Goal: Contribute content: Contribute content

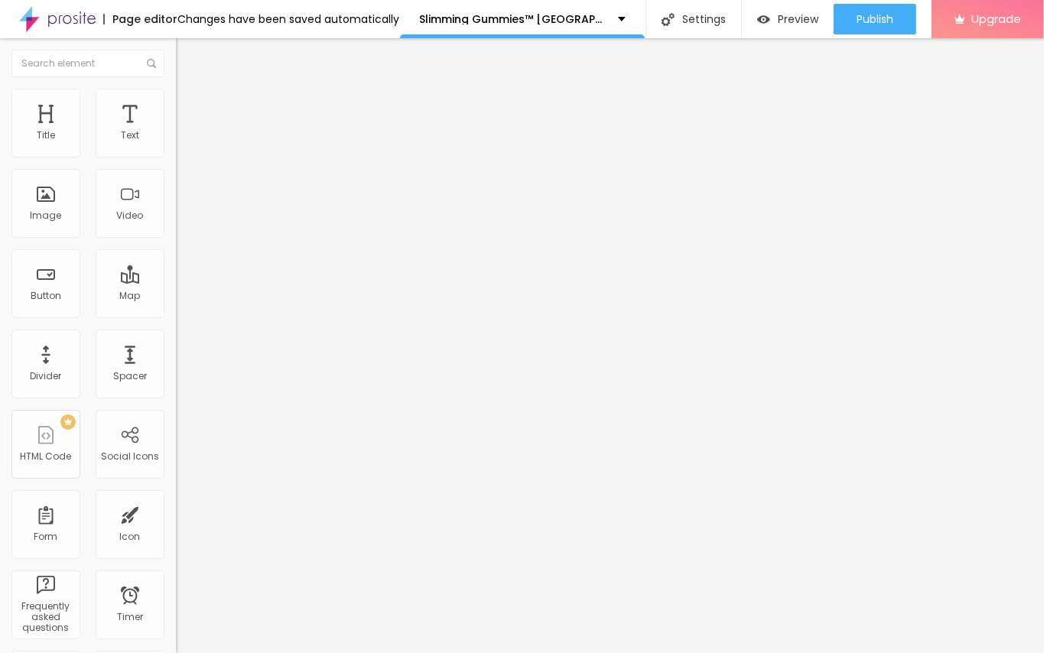
click at [176, 132] on span "Add image" at bounding box center [207, 125] width 63 height 13
click at [176, 314] on input "https://" at bounding box center [268, 305] width 184 height 15
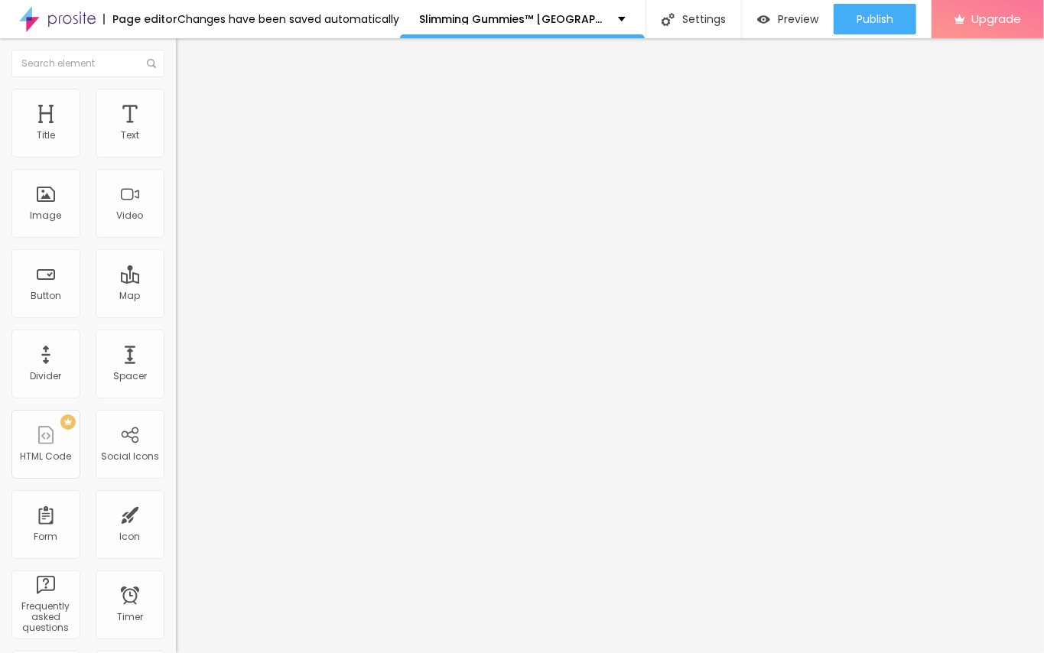
paste input "[URL][DOMAIN_NAME]"
type input "[URL][DOMAIN_NAME]"
click at [176, 218] on img at bounding box center [181, 212] width 11 height 11
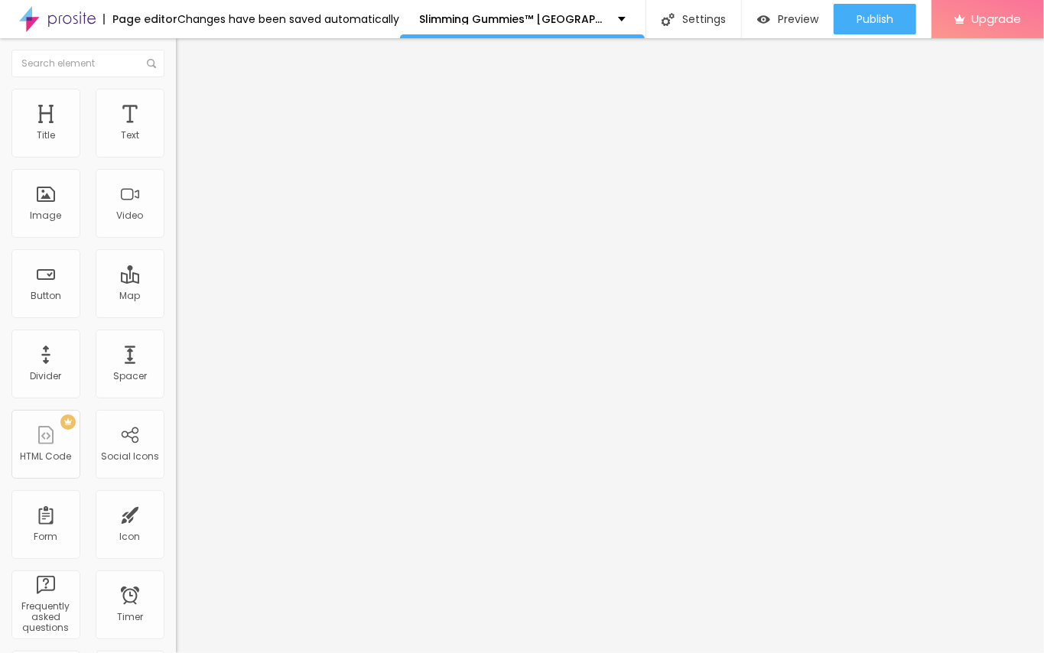
click at [176, 207] on div at bounding box center [264, 201] width 176 height 12
click at [176, 193] on img at bounding box center [181, 188] width 11 height 11
click at [176, 206] on img at bounding box center [181, 200] width 11 height 11
click at [176, 154] on input "text" at bounding box center [268, 146] width 184 height 15
paste input "Slimming Gummies [GEOGRAPHIC_DATA]"
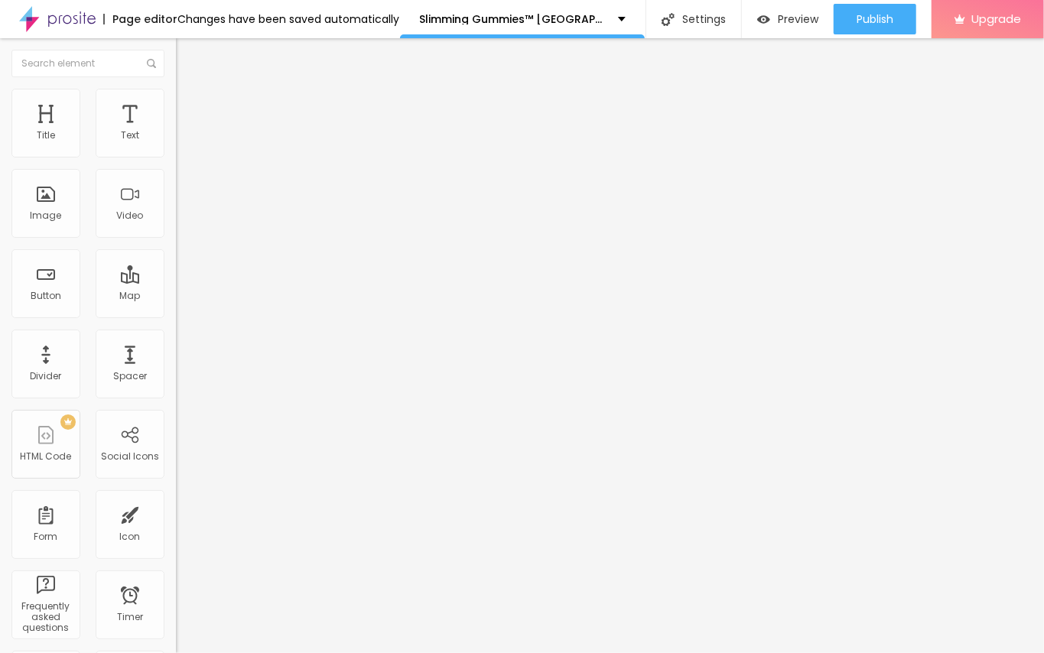
type input "Slimming Gummies [GEOGRAPHIC_DATA]"
click at [187, 56] on div "Edit Image" at bounding box center [227, 56] width 80 height 12
click at [189, 132] on span "Heading 1" at bounding box center [226, 120] width 75 height 21
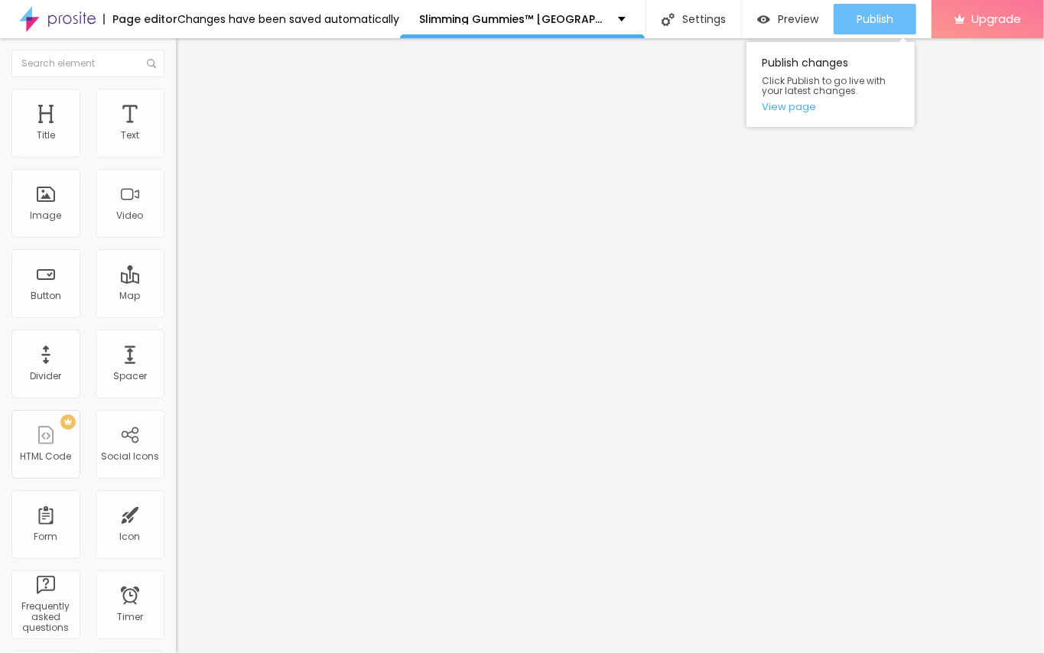
click at [869, 13] on span "Publish" at bounding box center [875, 19] width 37 height 12
